Goal: Task Accomplishment & Management: Complete application form

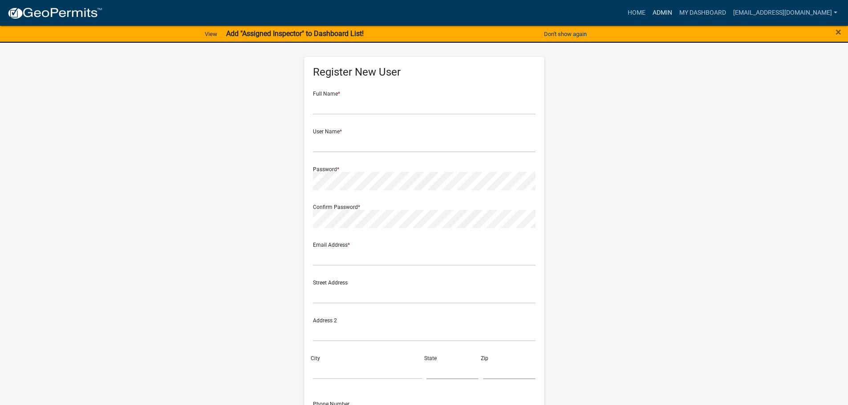
click at [663, 12] on link "Admin" at bounding box center [662, 12] width 27 height 17
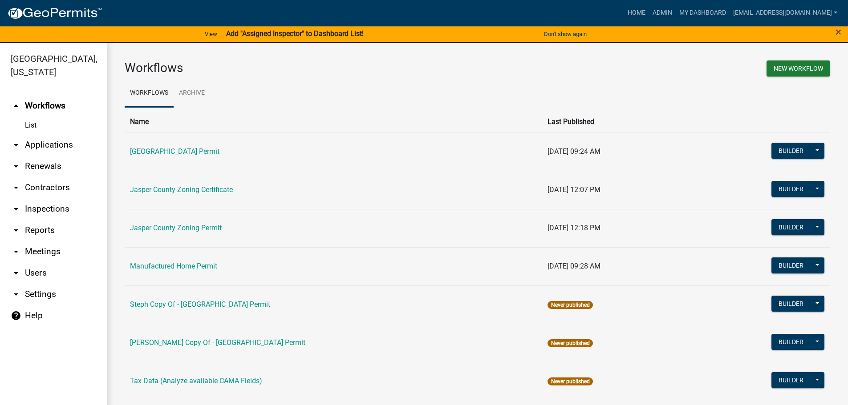
drag, startPoint x: 64, startPoint y: 146, endPoint x: 64, endPoint y: 150, distance: 4.5
click at [65, 145] on link "arrow_drop_down Applications" at bounding box center [53, 144] width 107 height 21
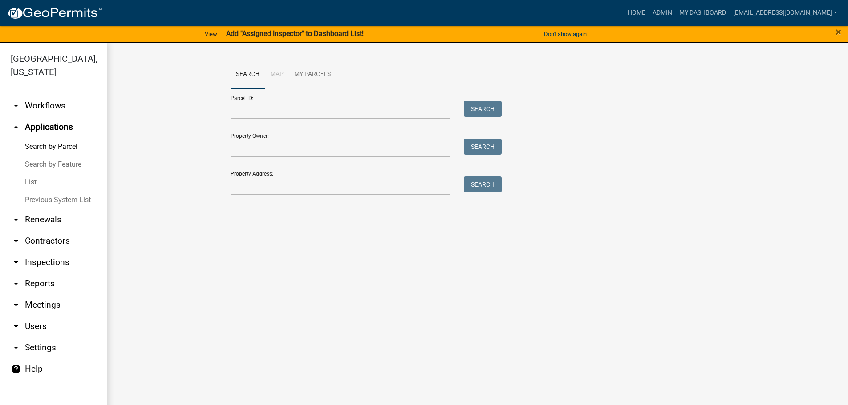
click at [31, 180] on link "List" at bounding box center [53, 183] width 107 height 18
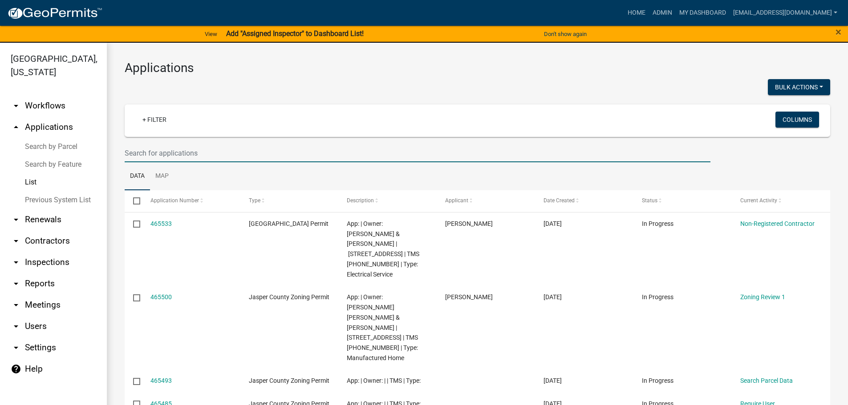
click at [222, 150] on input "text" at bounding box center [418, 153] width 586 height 18
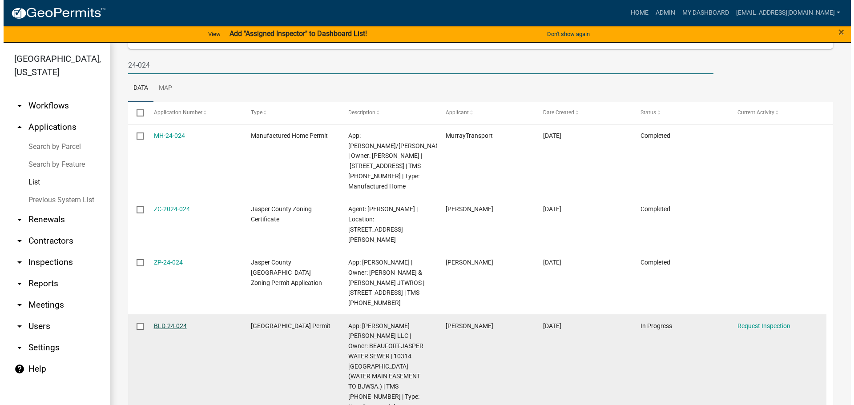
scroll to position [89, 0]
type input "24-024"
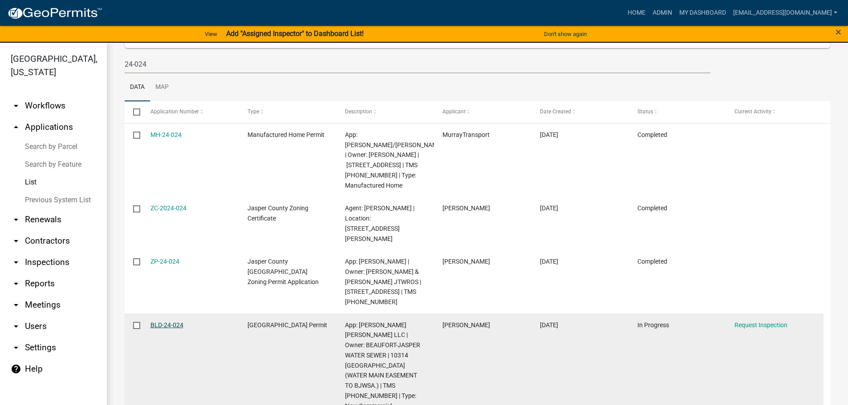
click at [169, 329] on link "BLD-24-024" at bounding box center [166, 325] width 33 height 7
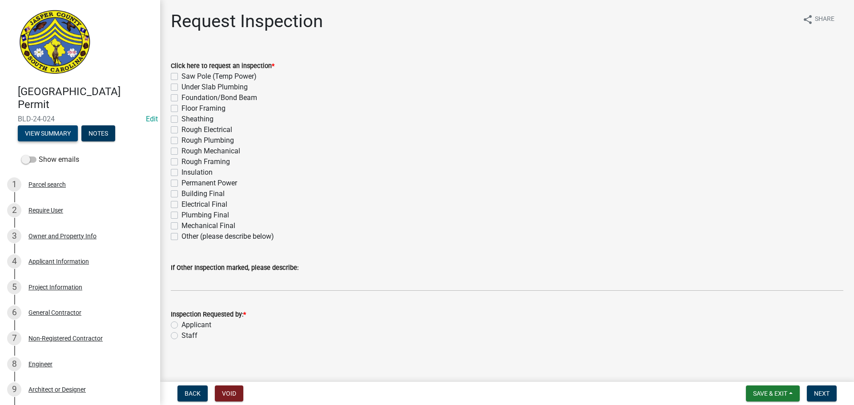
click at [32, 133] on button "View Summary" at bounding box center [48, 133] width 60 height 16
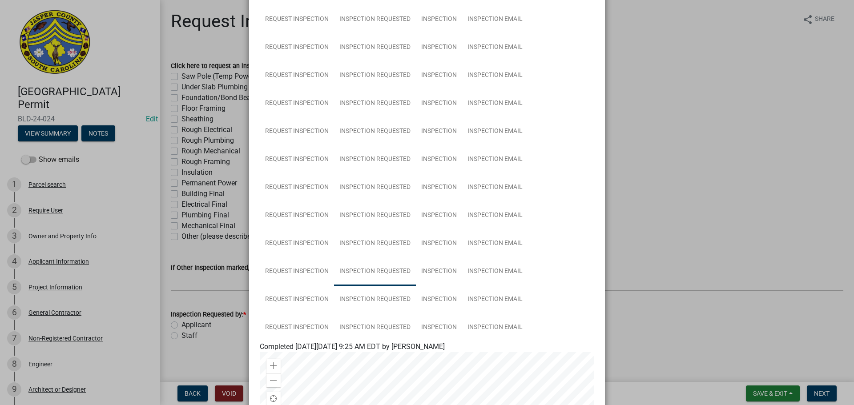
scroll to position [489, 0]
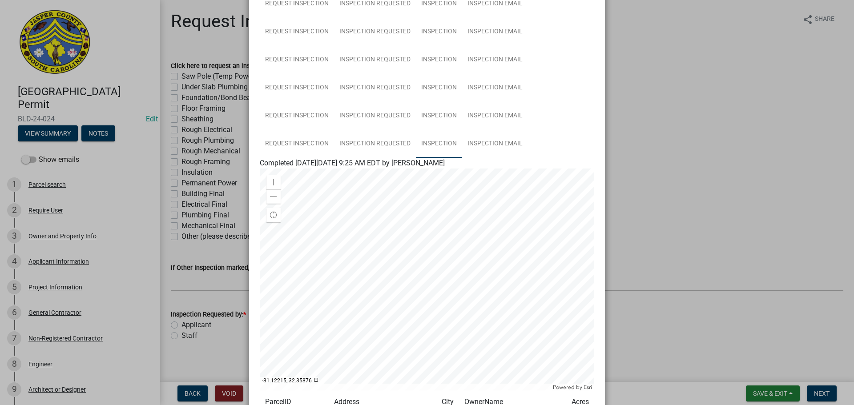
click at [444, 140] on link "Inspection" at bounding box center [439, 144] width 46 height 28
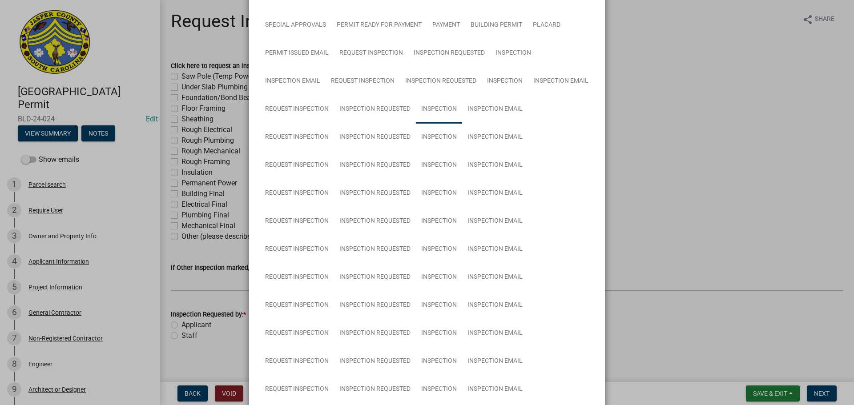
scroll to position [4, 0]
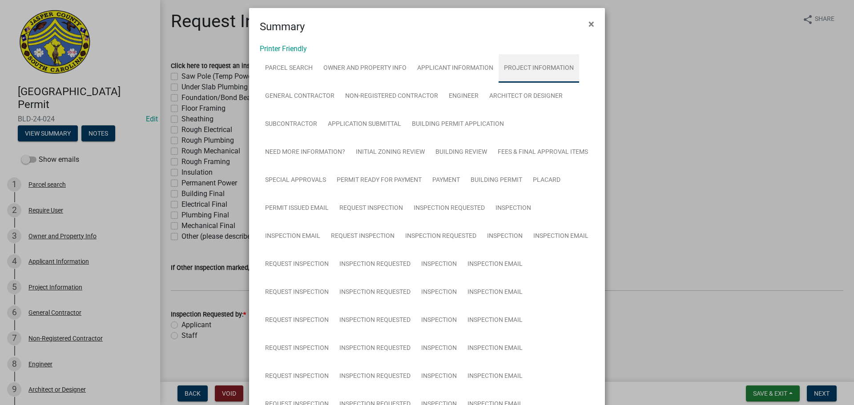
click at [520, 65] on link "Project Information" at bounding box center [539, 68] width 81 height 28
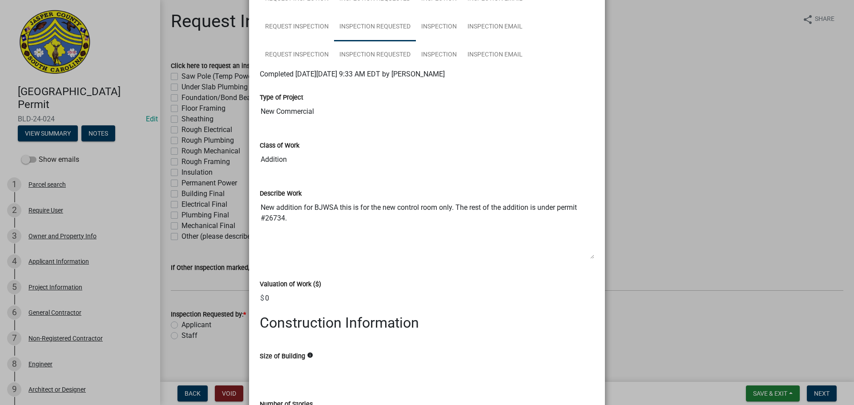
scroll to position [534, 0]
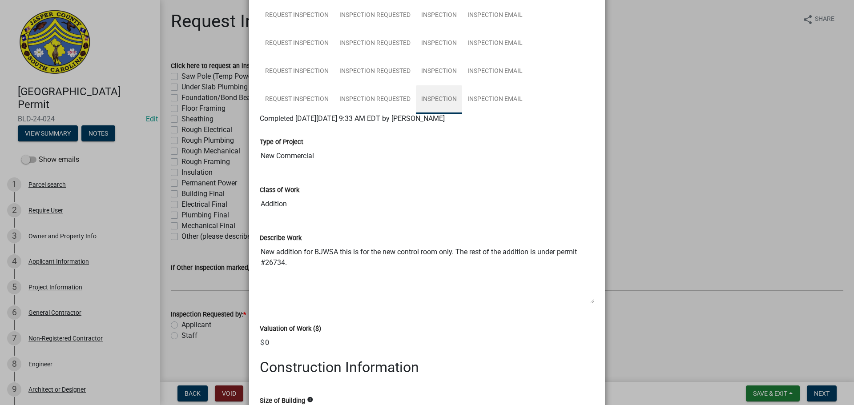
click at [440, 105] on link "Inspection" at bounding box center [439, 99] width 46 height 28
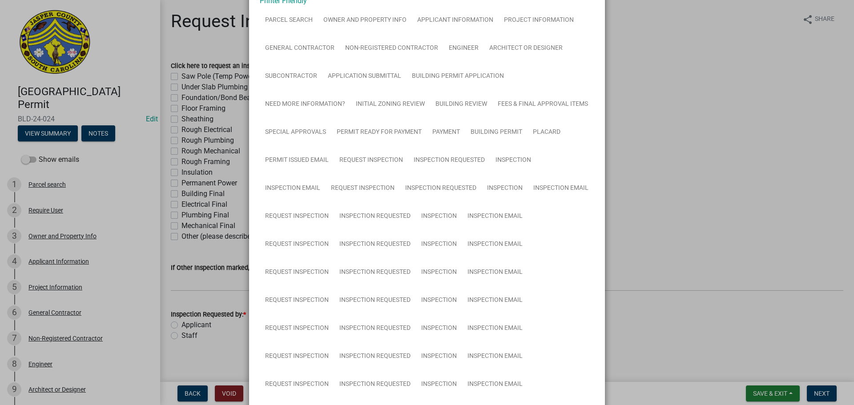
scroll to position [4, 0]
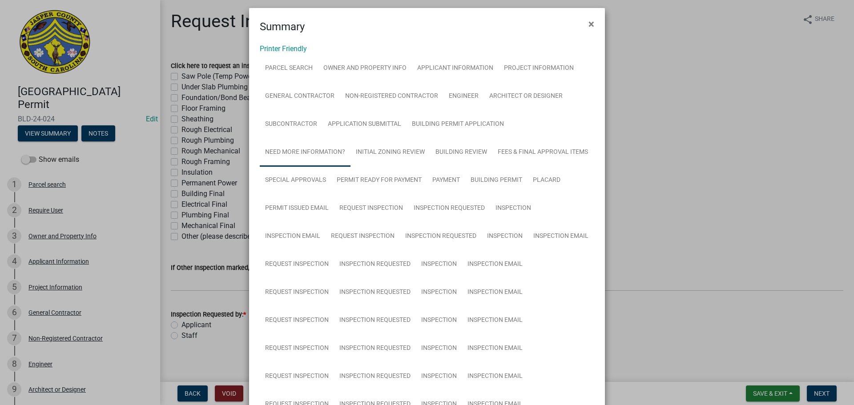
click at [317, 154] on link "Need More Information?" at bounding box center [305, 152] width 91 height 28
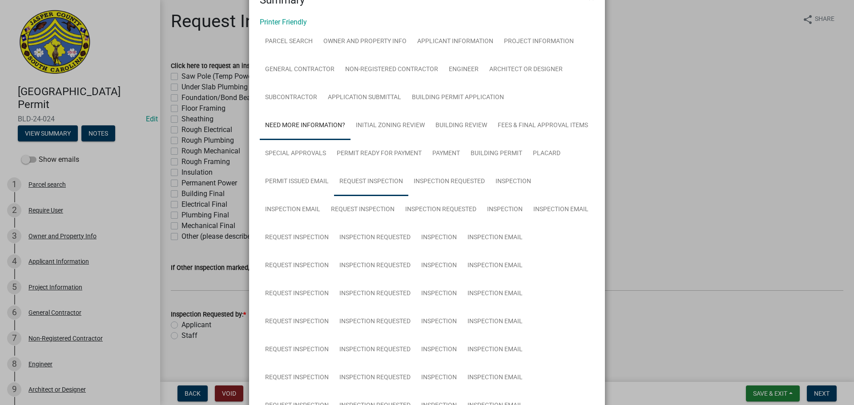
scroll to position [13, 0]
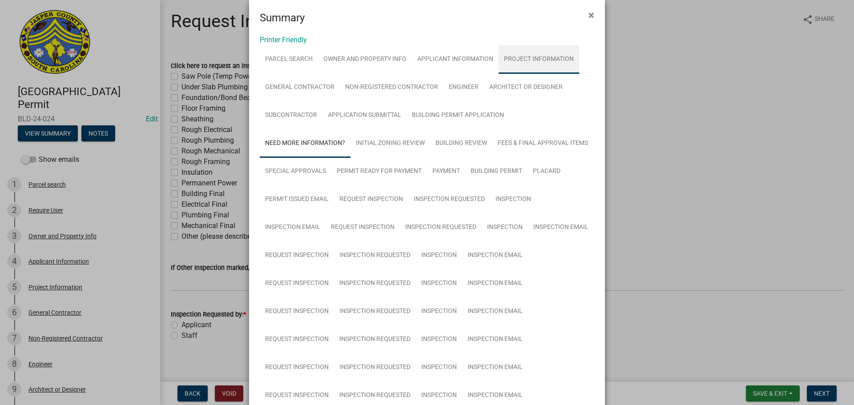
click at [534, 56] on link "Project Information" at bounding box center [539, 59] width 81 height 28
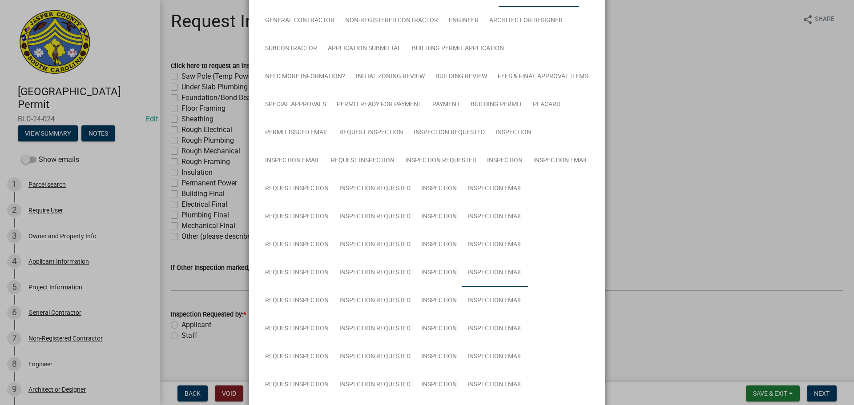
scroll to position [68, 0]
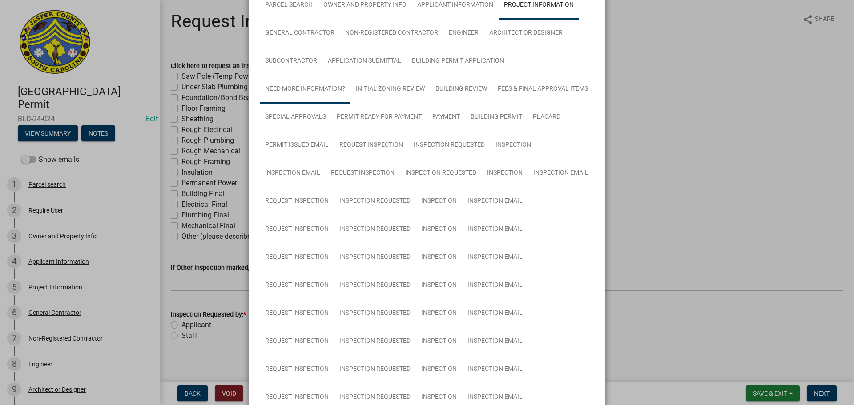
click at [315, 93] on link "Need More Information?" at bounding box center [305, 89] width 91 height 28
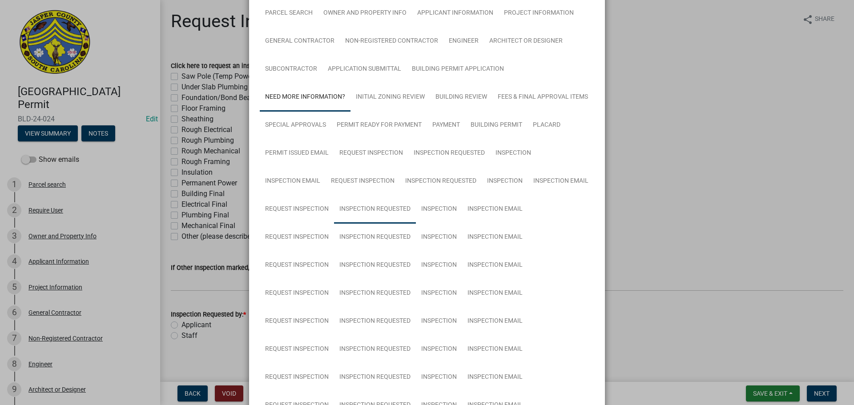
scroll to position [0, 0]
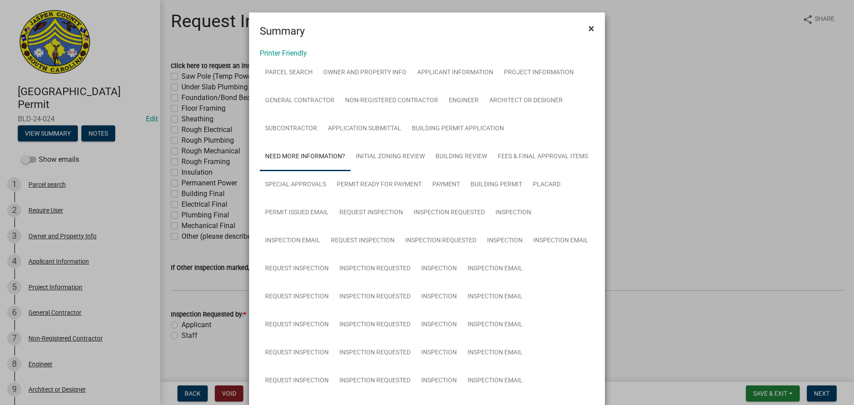
click at [589, 28] on span "×" at bounding box center [592, 28] width 6 height 12
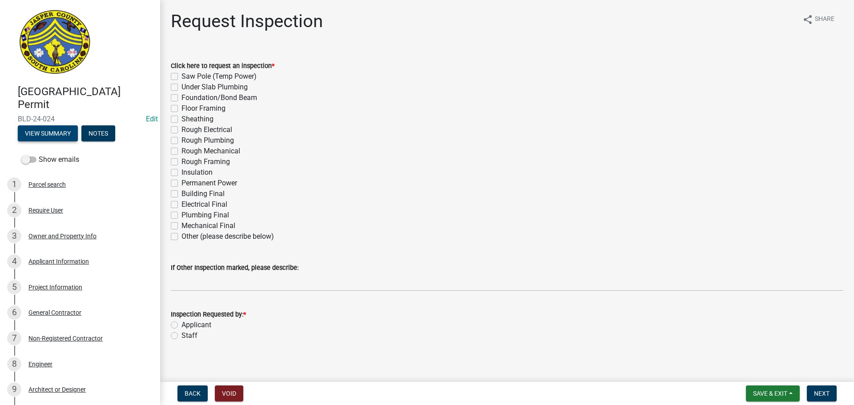
click at [59, 130] on button "View Summary" at bounding box center [48, 133] width 60 height 16
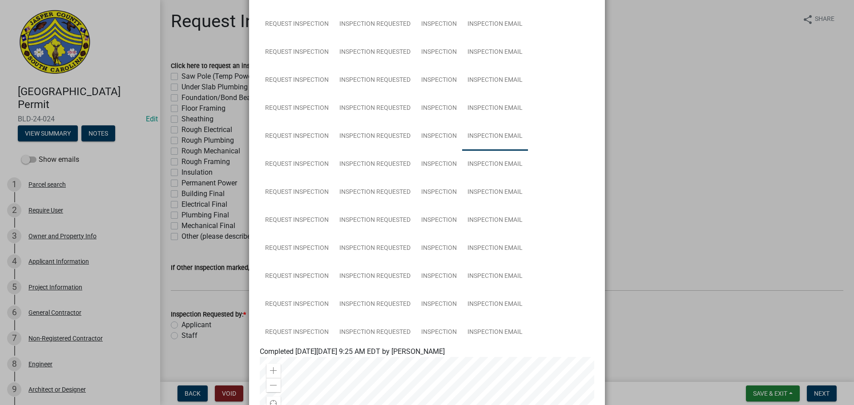
scroll to position [400, 0]
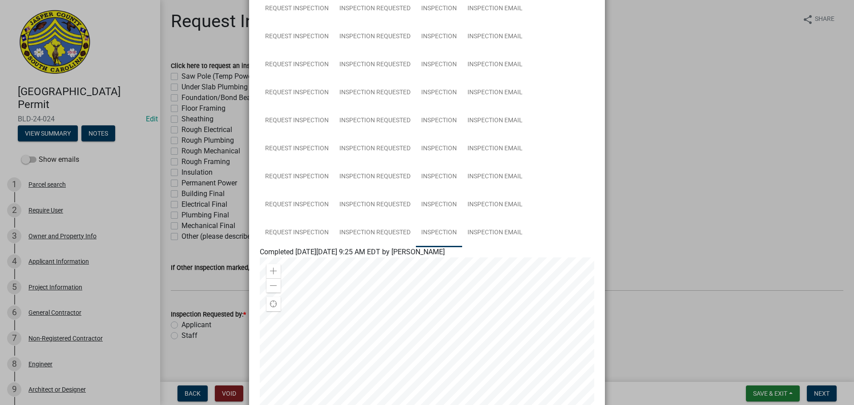
click at [433, 234] on link "Inspection" at bounding box center [439, 233] width 46 height 28
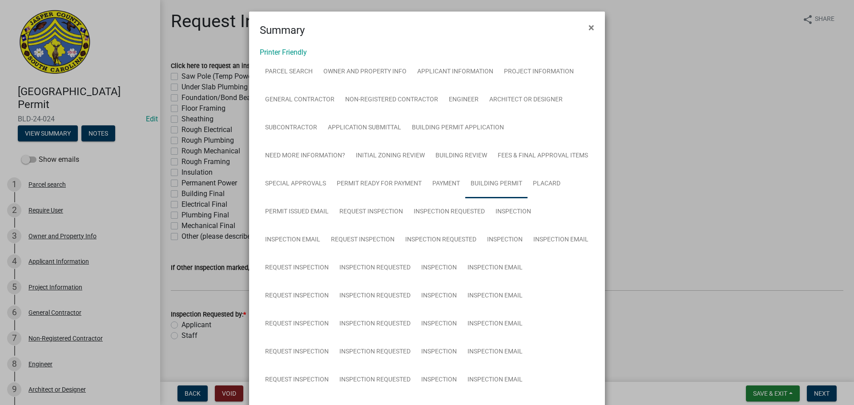
scroll to position [0, 0]
click at [534, 72] on link "Project Information" at bounding box center [539, 73] width 81 height 28
click at [589, 32] on span "×" at bounding box center [592, 28] width 6 height 12
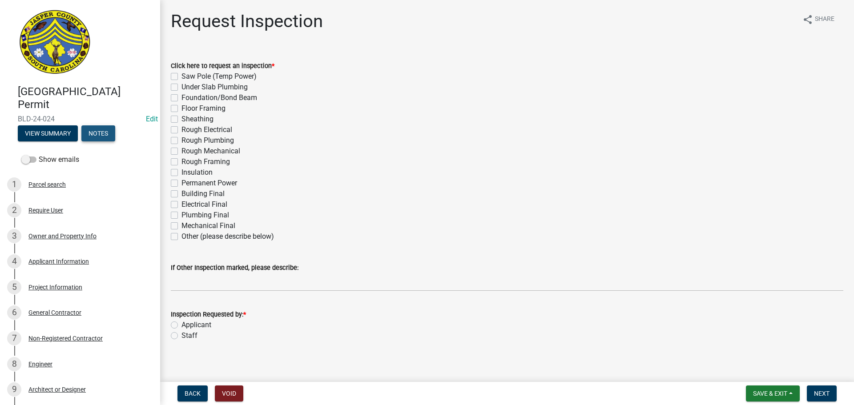
click at [89, 135] on button "Notes" at bounding box center [98, 133] width 34 height 16
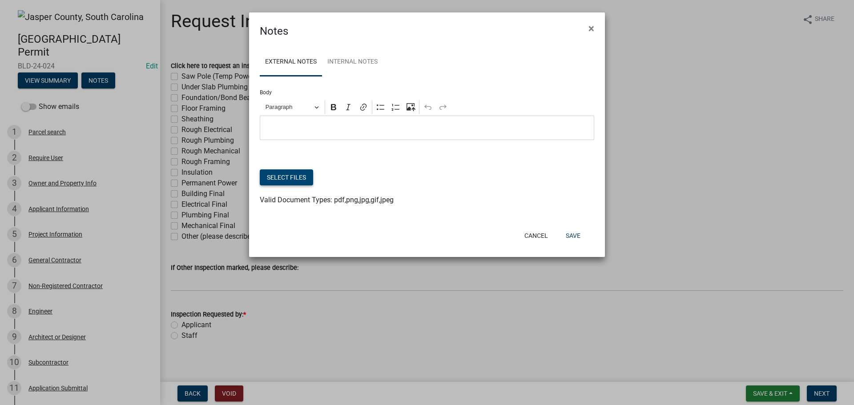
click at [287, 179] on button "Select files" at bounding box center [286, 178] width 53 height 16
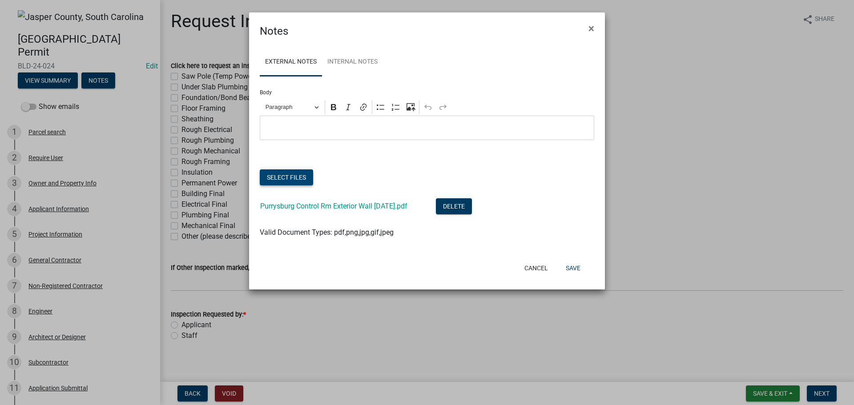
click at [295, 174] on button "Select files" at bounding box center [286, 178] width 53 height 16
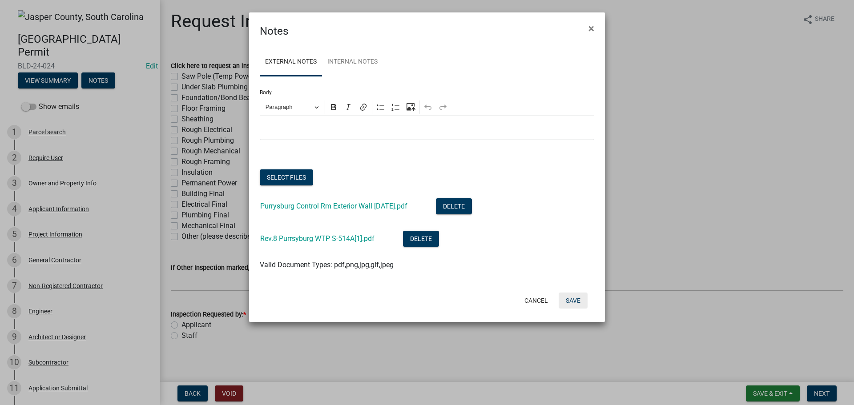
click at [576, 299] on button "Save" at bounding box center [573, 301] width 29 height 16
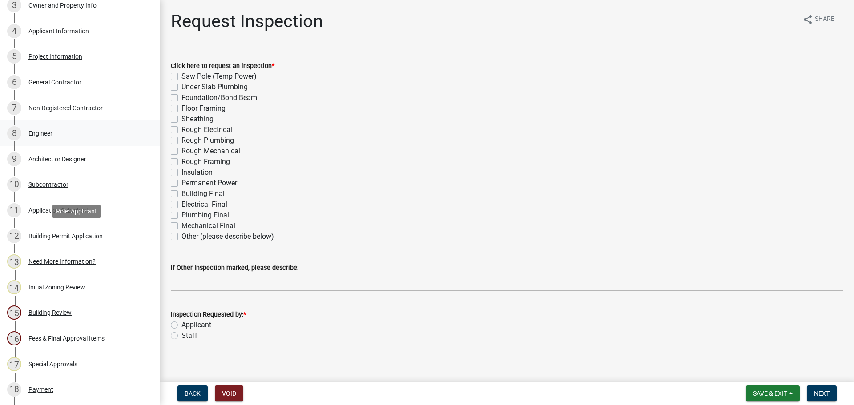
scroll to position [89, 0]
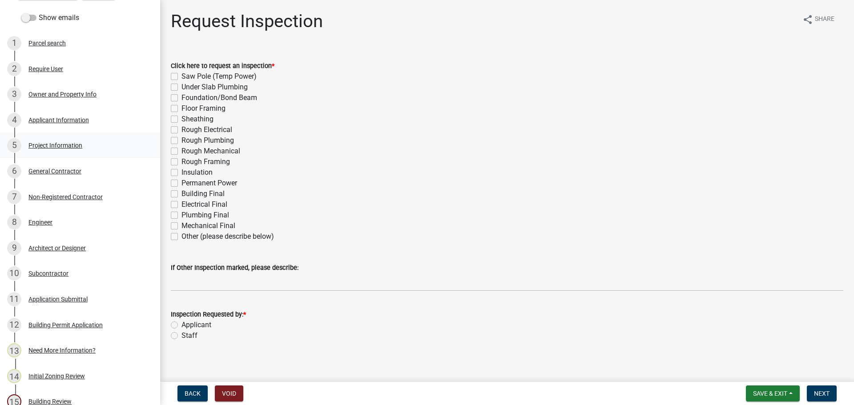
click at [69, 147] on div "Project Information" at bounding box center [55, 145] width 54 height 6
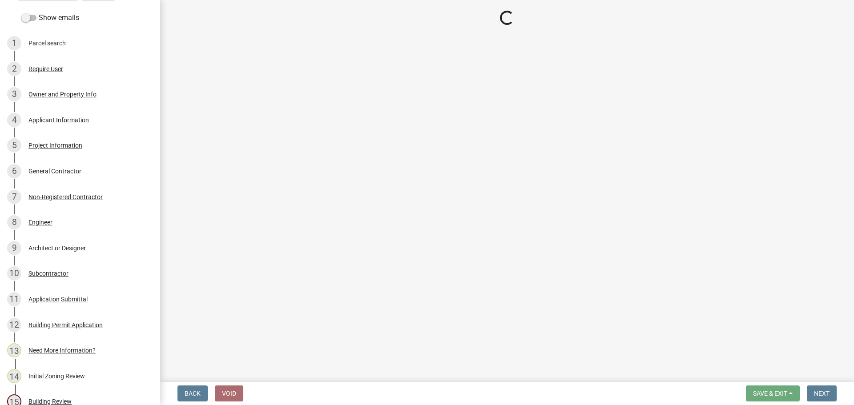
select select "ac44dbd2-ed4d-4a0c-b9f1-24d531eaee1a"
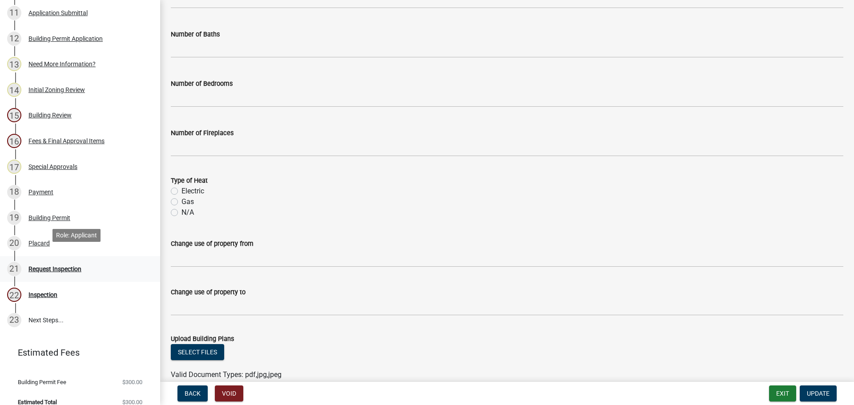
scroll to position [386, 0]
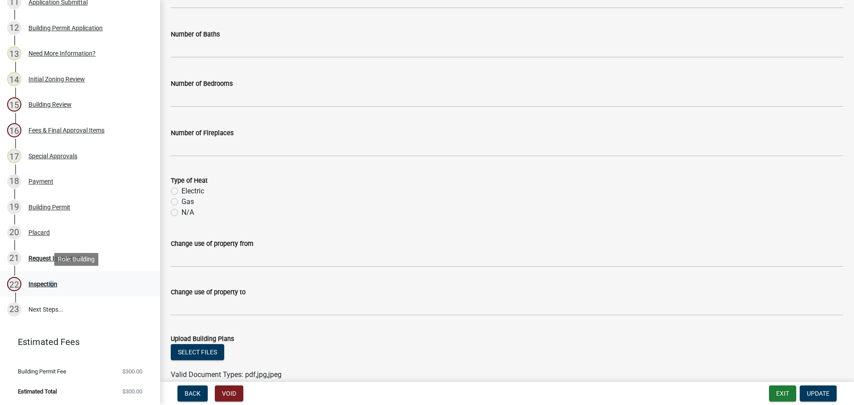
click at [50, 286] on div "Inspection" at bounding box center [42, 284] width 29 height 6
click at [48, 285] on div "Inspection" at bounding box center [42, 284] width 29 height 6
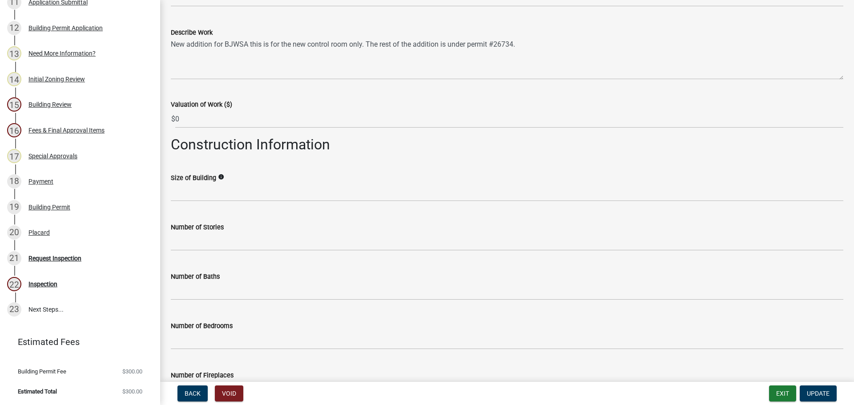
scroll to position [0, 0]
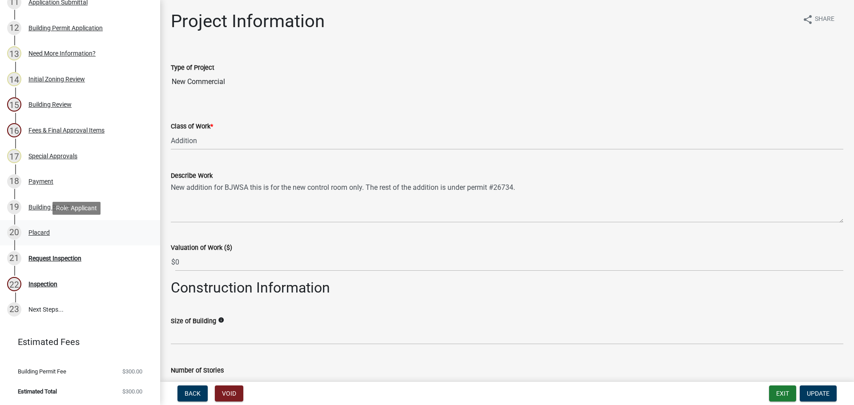
click at [41, 230] on div "Placard" at bounding box center [38, 233] width 21 height 6
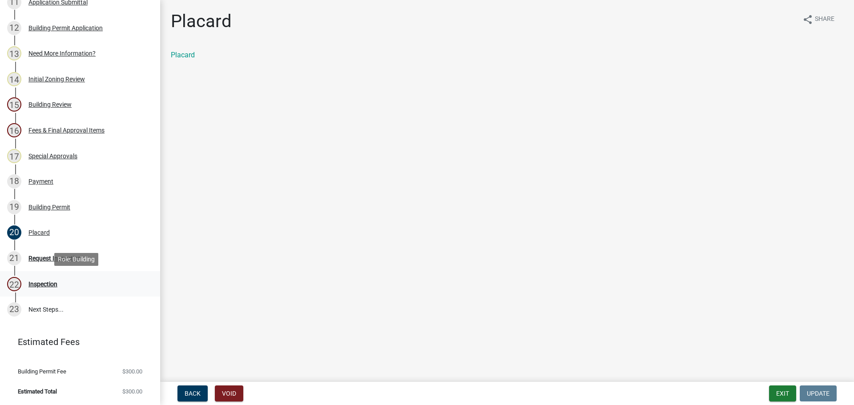
click at [43, 283] on div "Inspection" at bounding box center [42, 284] width 29 height 6
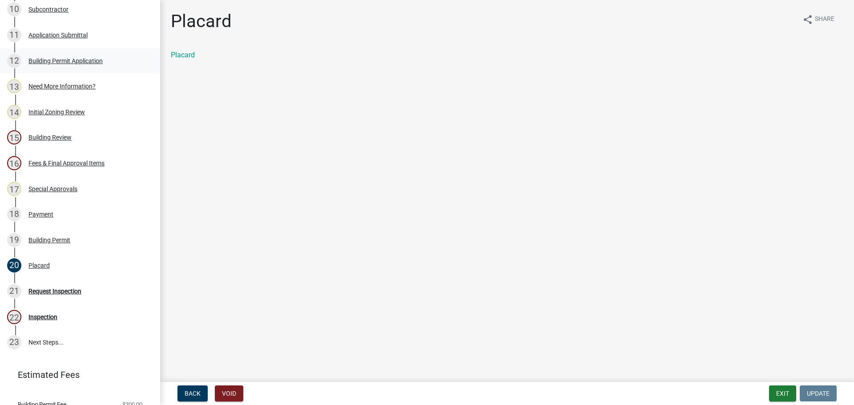
scroll to position [297, 0]
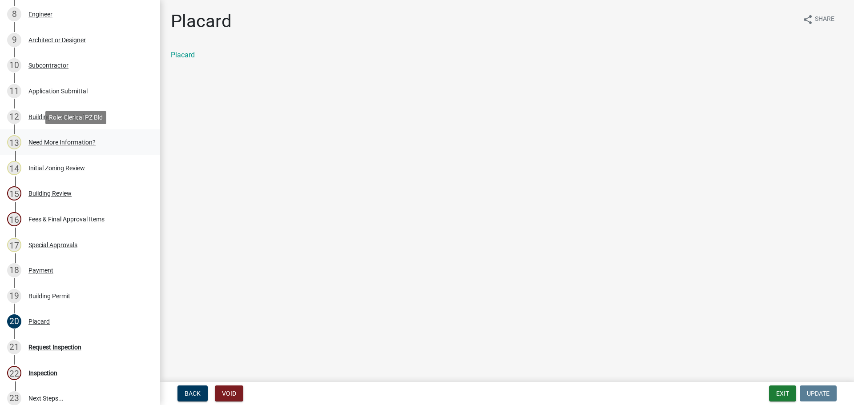
click at [65, 142] on div "Need More Information?" at bounding box center [61, 142] width 67 height 6
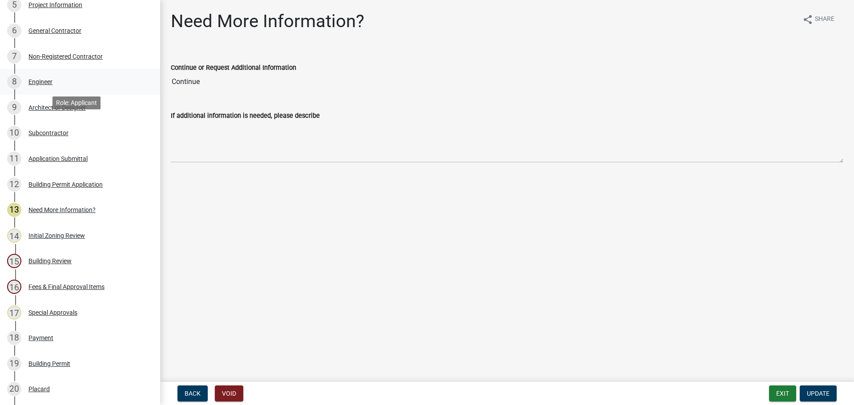
scroll to position [164, 0]
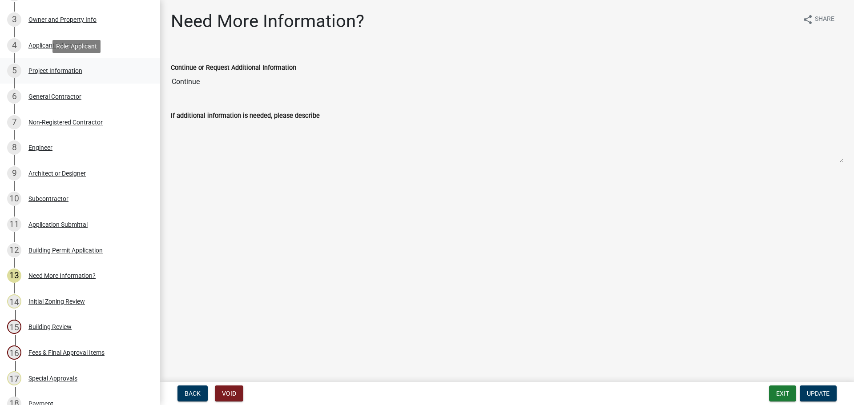
click at [51, 73] on div "Project Information" at bounding box center [55, 71] width 54 height 6
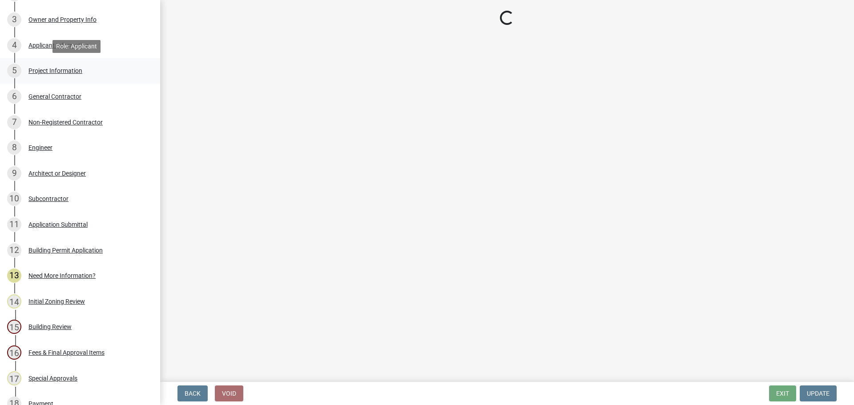
select select "ac44dbd2-ed4d-4a0c-b9f1-24d531eaee1a"
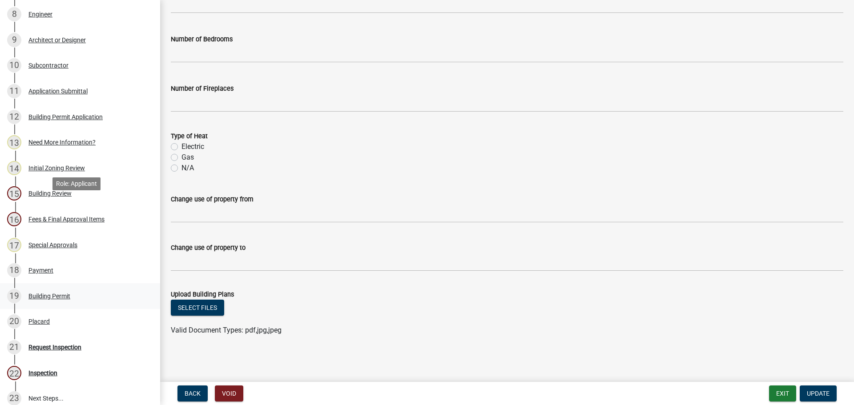
scroll to position [386, 0]
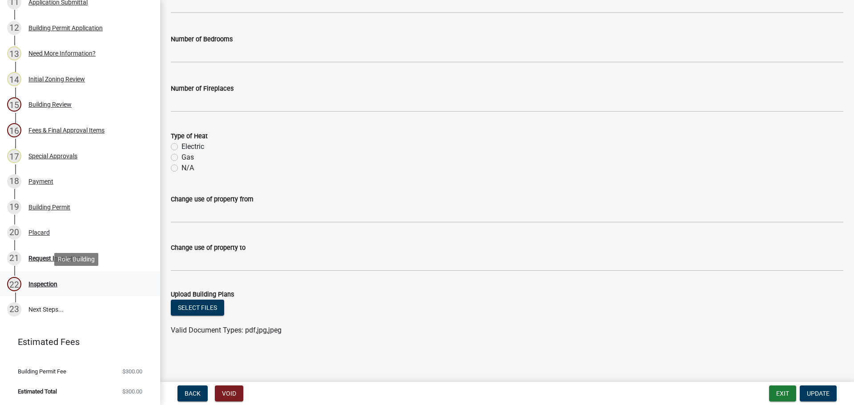
click at [40, 285] on div "Inspection" at bounding box center [42, 284] width 29 height 6
click at [44, 262] on div "21 Request Inspection" at bounding box center [76, 258] width 139 height 14
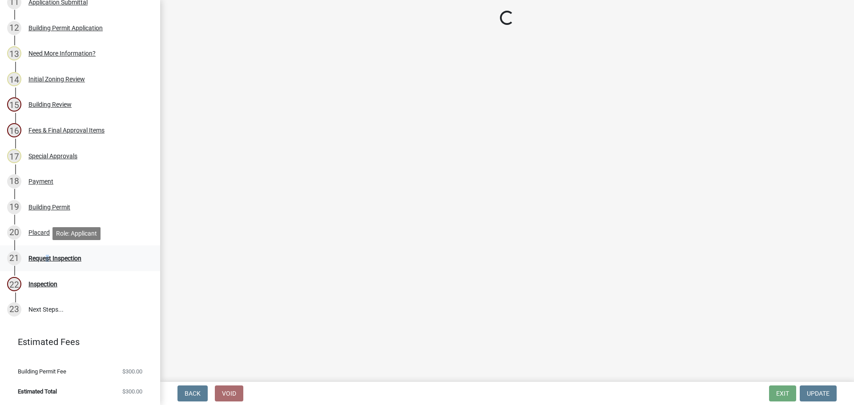
scroll to position [0, 0]
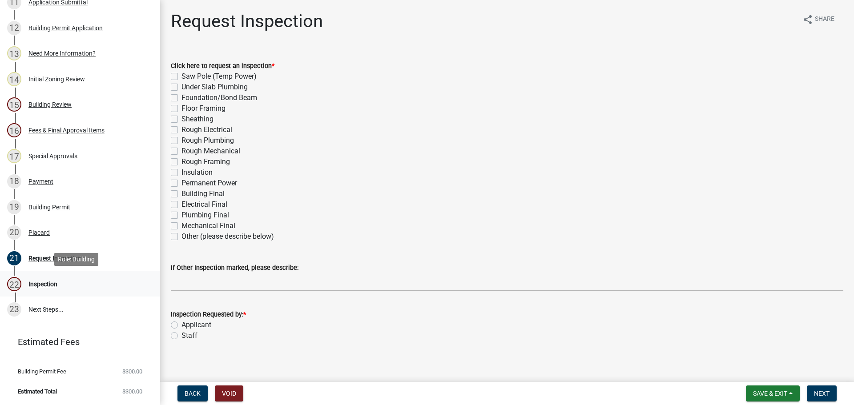
click at [42, 285] on div "Inspection" at bounding box center [42, 284] width 29 height 6
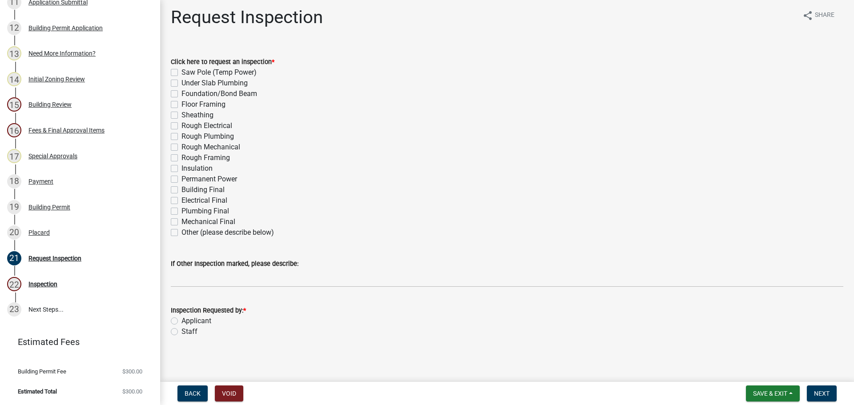
scroll to position [5, 0]
click at [69, 50] on div "Need More Information?" at bounding box center [61, 53] width 67 height 6
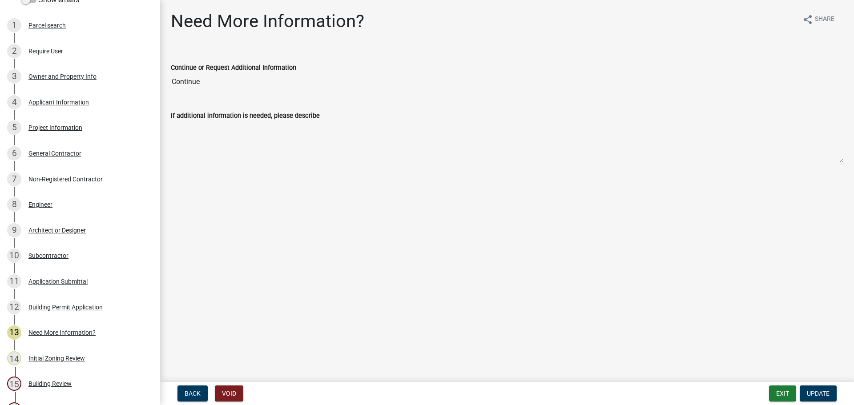
scroll to position [0, 0]
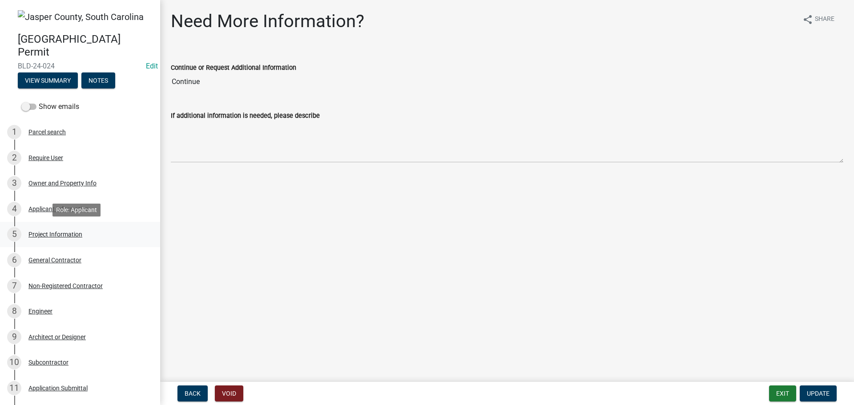
click at [59, 231] on div "Project Information" at bounding box center [55, 234] width 54 height 6
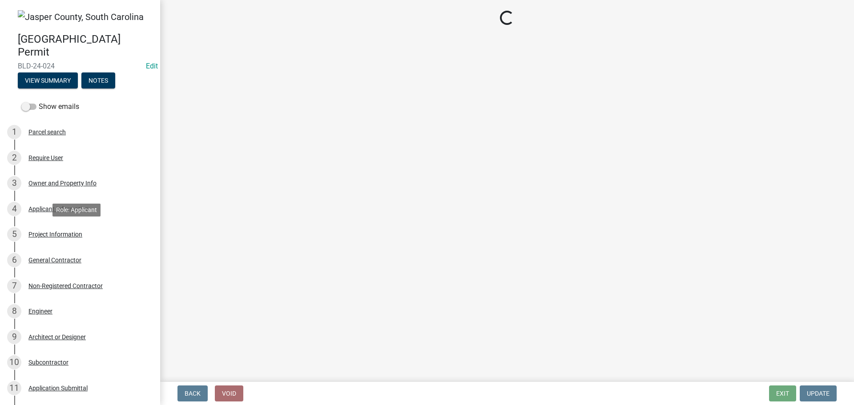
select select "ac44dbd2-ed4d-4a0c-b9f1-24d531eaee1a"
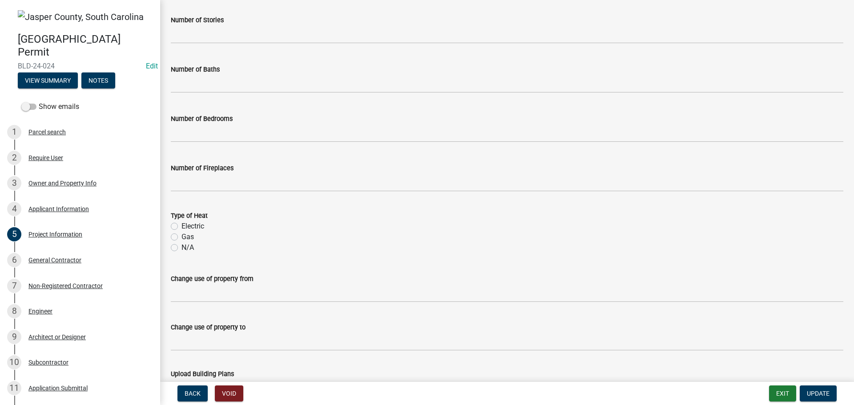
scroll to position [430, 0]
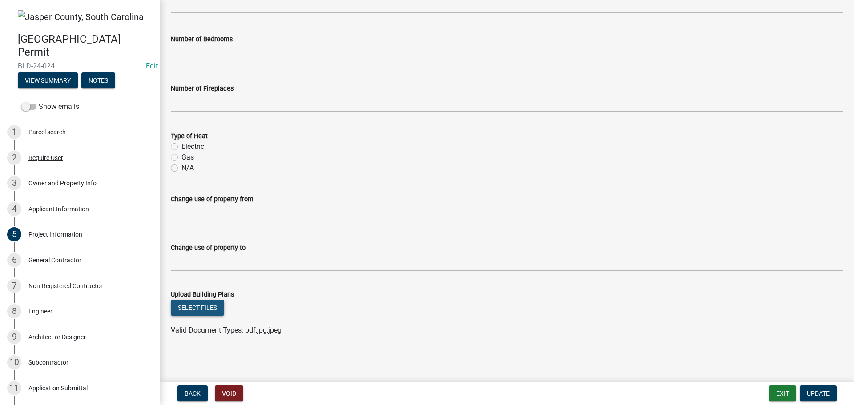
click at [202, 307] on button "Select files" at bounding box center [197, 308] width 53 height 16
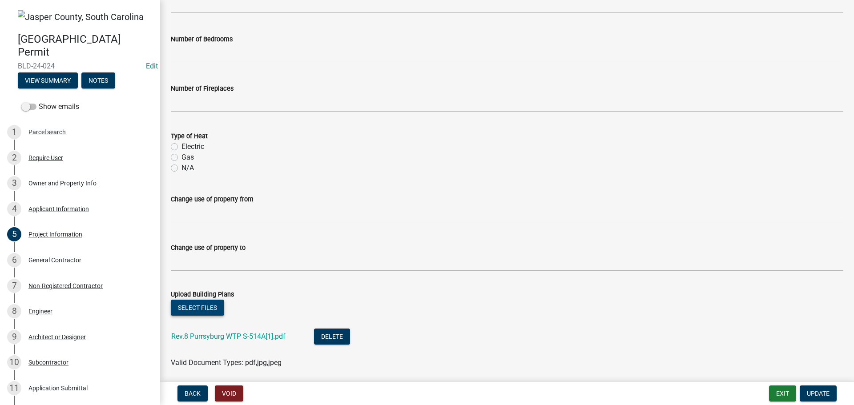
click at [213, 306] on button "Select files" at bounding box center [197, 308] width 53 height 16
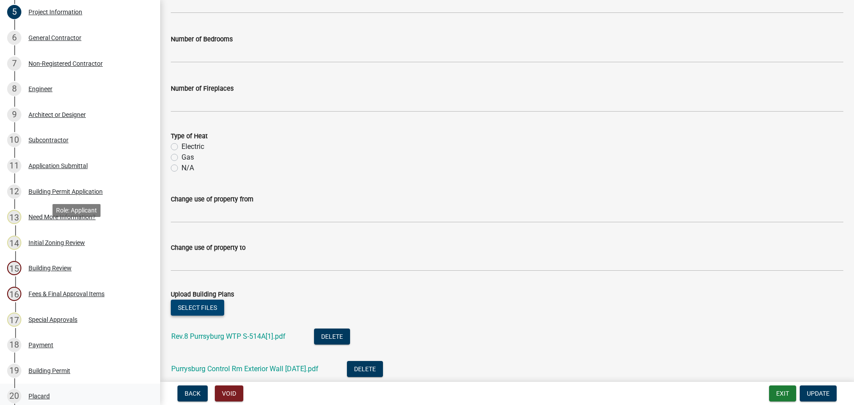
scroll to position [386, 0]
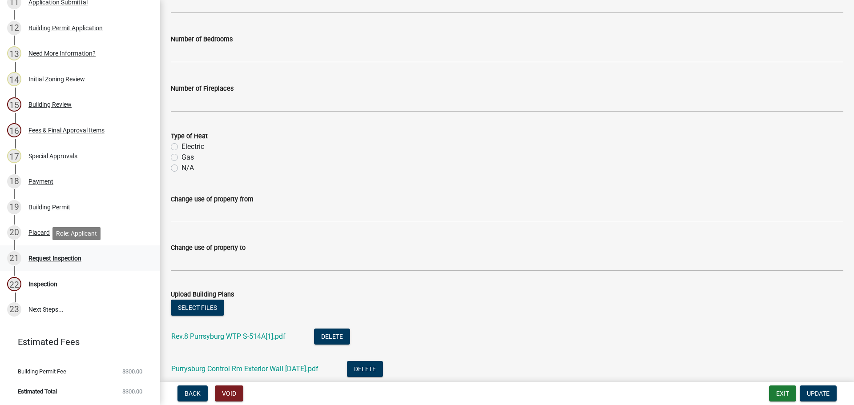
click at [38, 257] on div "Request Inspection" at bounding box center [54, 258] width 53 height 6
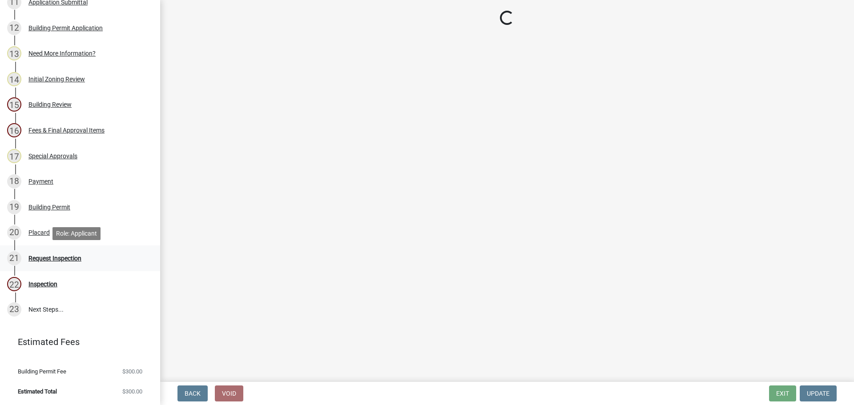
scroll to position [0, 0]
